Goal: Obtain resource: Download file/media

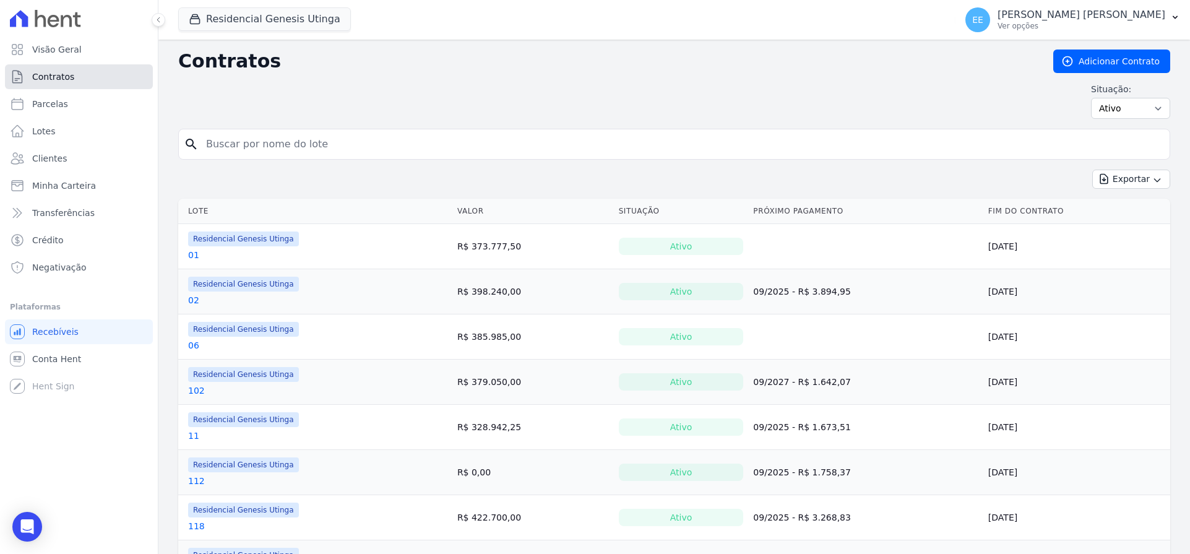
click at [86, 71] on link "Contratos" at bounding box center [79, 76] width 148 height 25
click at [278, 143] on input "search" at bounding box center [682, 144] width 966 height 25
type input "38"
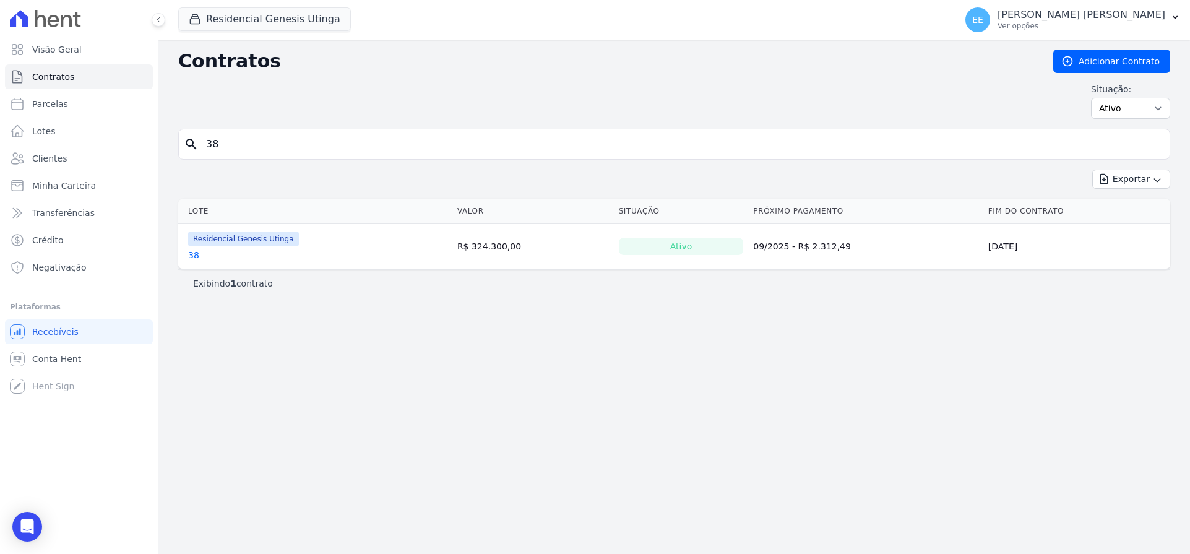
click at [195, 254] on link "38" at bounding box center [193, 255] width 11 height 12
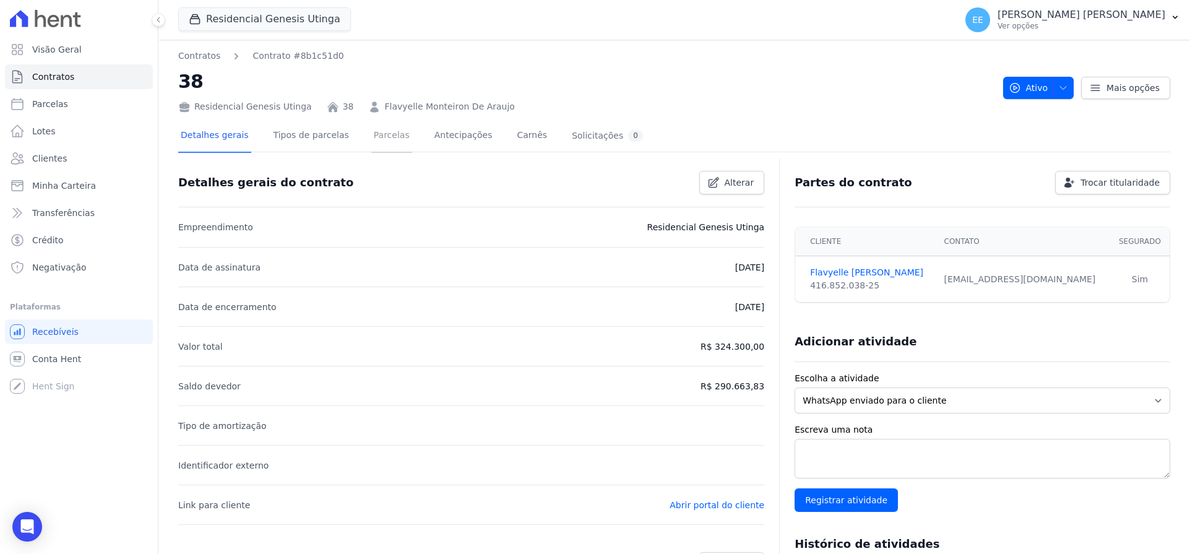
click at [377, 141] on link "Parcelas" at bounding box center [391, 136] width 41 height 33
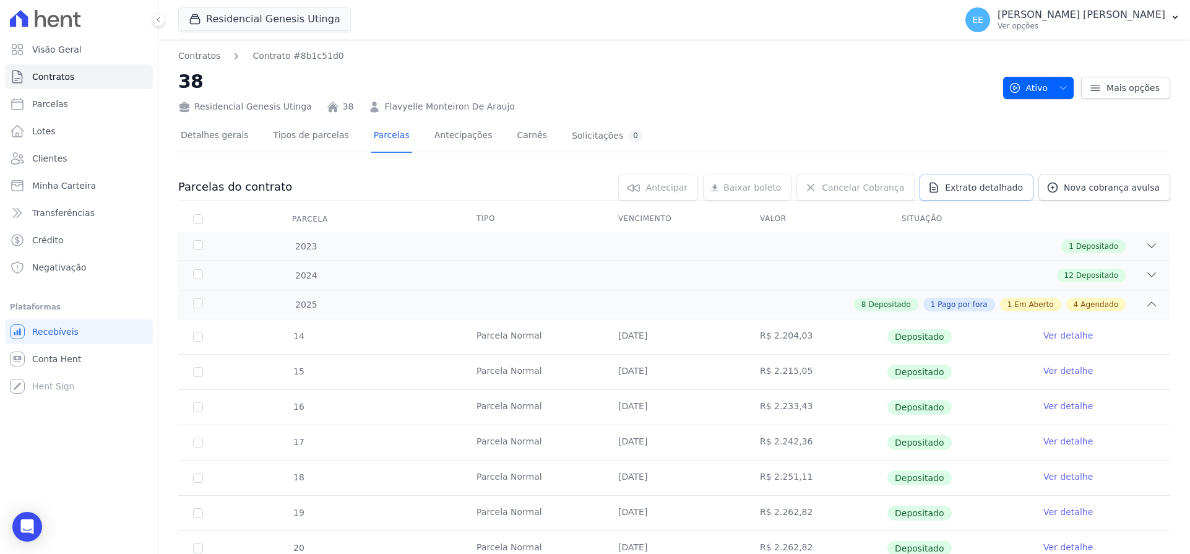
click at [991, 194] on link "Extrato detalhado" at bounding box center [977, 188] width 114 height 26
click at [1149, 183] on span "Exportar PDF" at bounding box center [1150, 188] width 65 height 12
